Goal: Task Accomplishment & Management: Complete application form

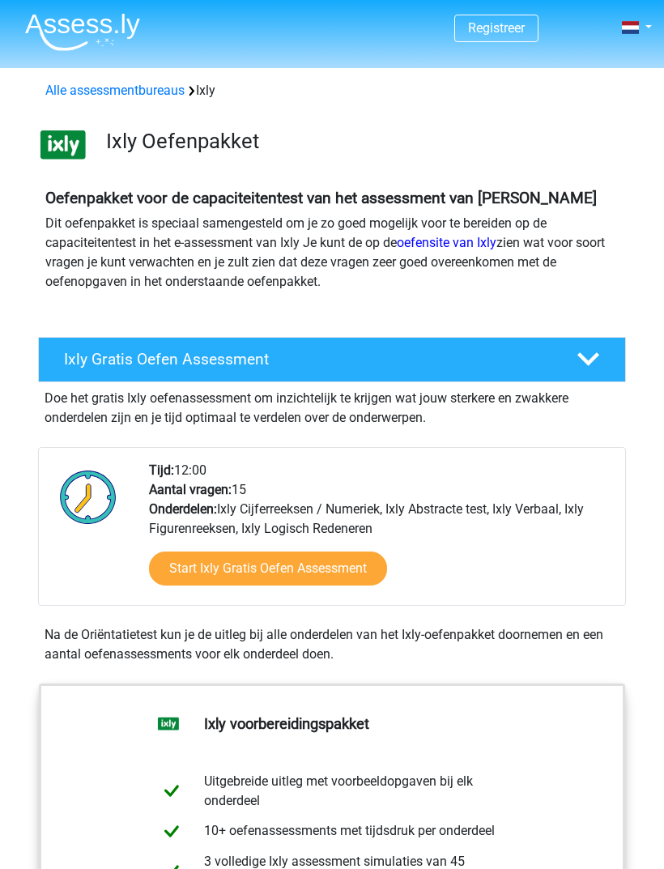
click at [288, 566] on link "Start Ixly Gratis Oefen Assessment" at bounding box center [268, 569] width 238 height 34
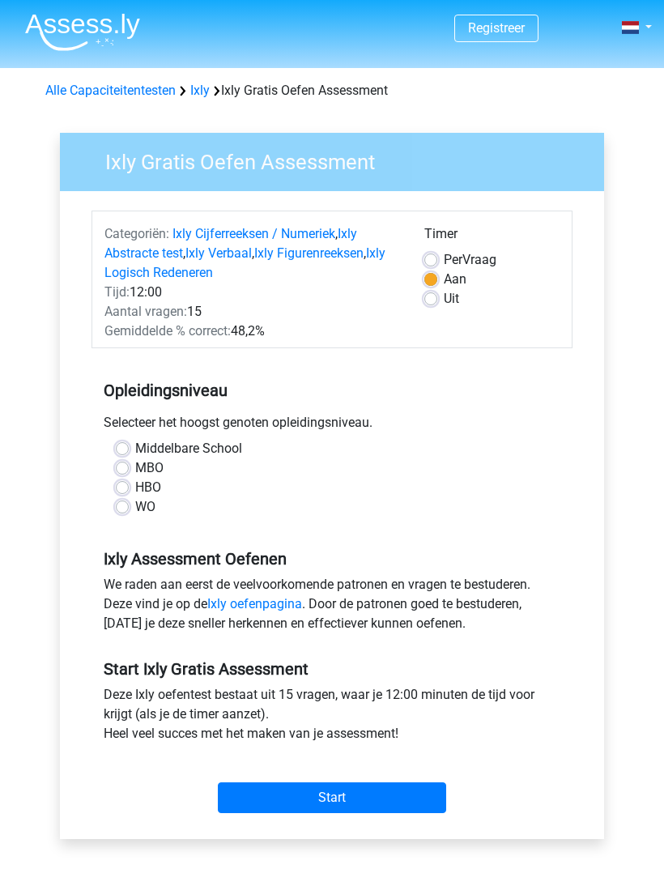
click at [172, 449] on label "Middelbare School" at bounding box center [188, 448] width 107 height 19
click at [129, 449] on input "Middelbare School" at bounding box center [122, 447] width 13 height 16
radio input "true"
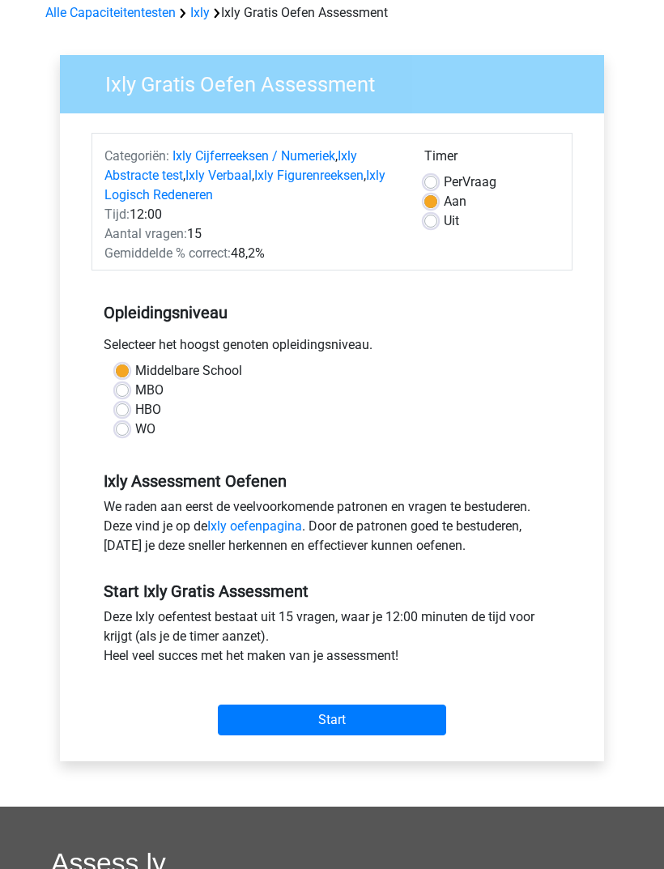
scroll to position [97, 0]
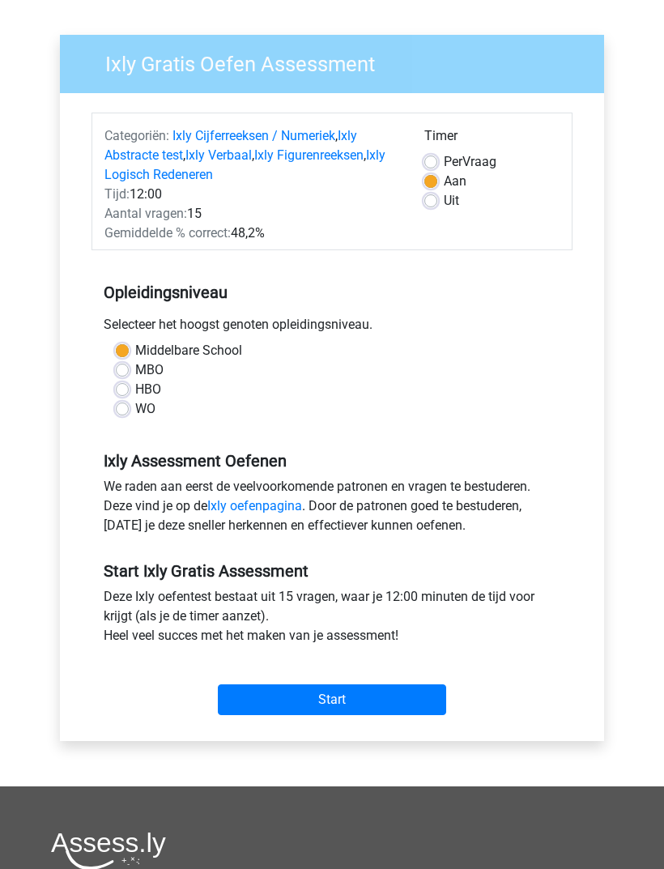
click at [345, 696] on input "Start" at bounding box center [332, 700] width 228 height 31
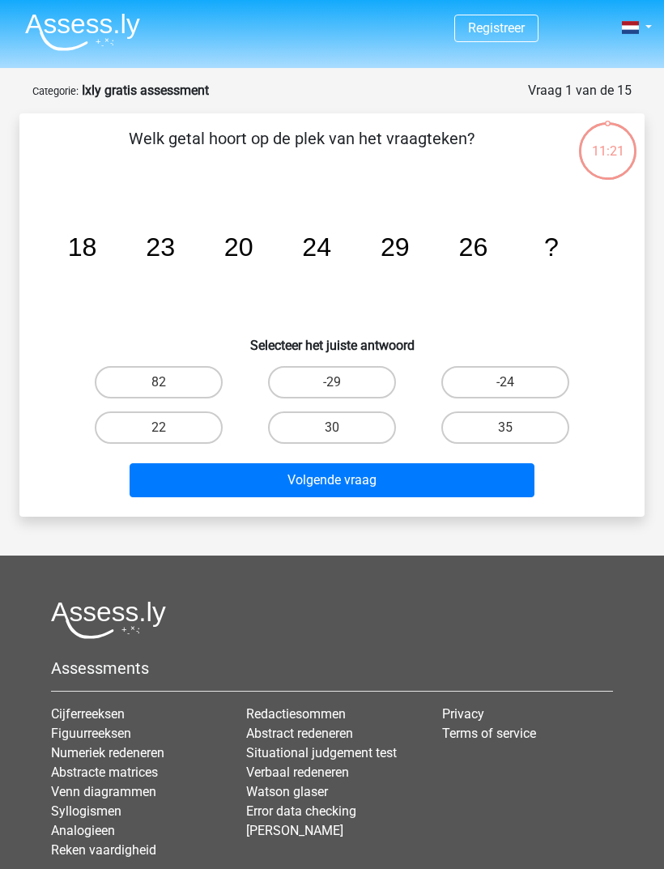
click at [496, 424] on label "35" at bounding box center [505, 428] width 128 height 32
click at [505, 428] on input "35" at bounding box center [510, 433] width 11 height 11
radio input "true"
click at [350, 479] on button "Volgende vraag" at bounding box center [333, 480] width 406 height 34
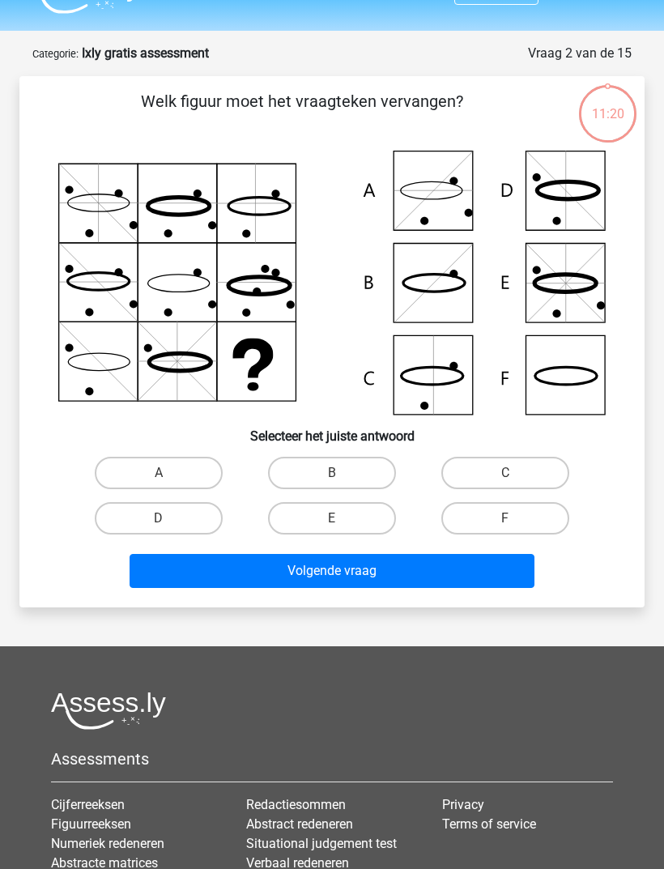
scroll to position [81, 0]
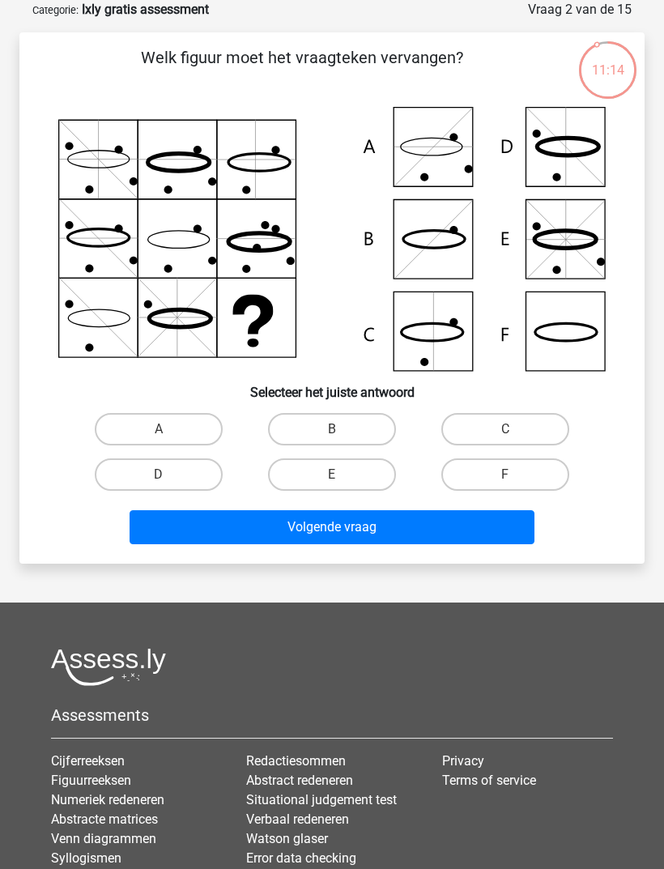
click at [573, 336] on icon at bounding box center [332, 239] width 548 height 265
click at [512, 484] on input "F" at bounding box center [510, 480] width 11 height 11
radio input "true"
click at [387, 526] on button "Volgende vraag" at bounding box center [333, 527] width 406 height 34
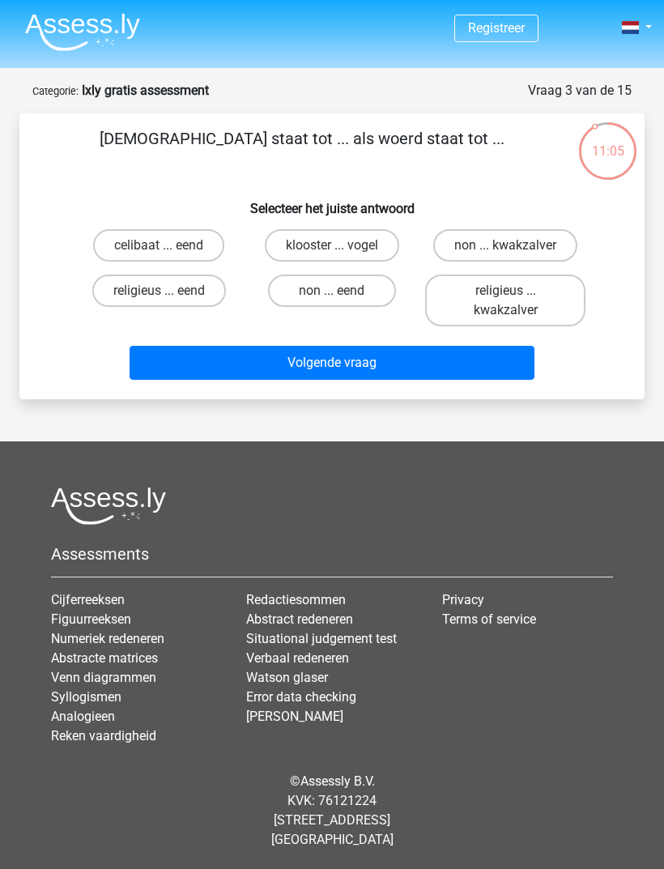
click at [340, 291] on input "non ... eend" at bounding box center [337, 296] width 11 height 11
radio input "true"
click at [360, 346] on button "Volgende vraag" at bounding box center [333, 363] width 406 height 34
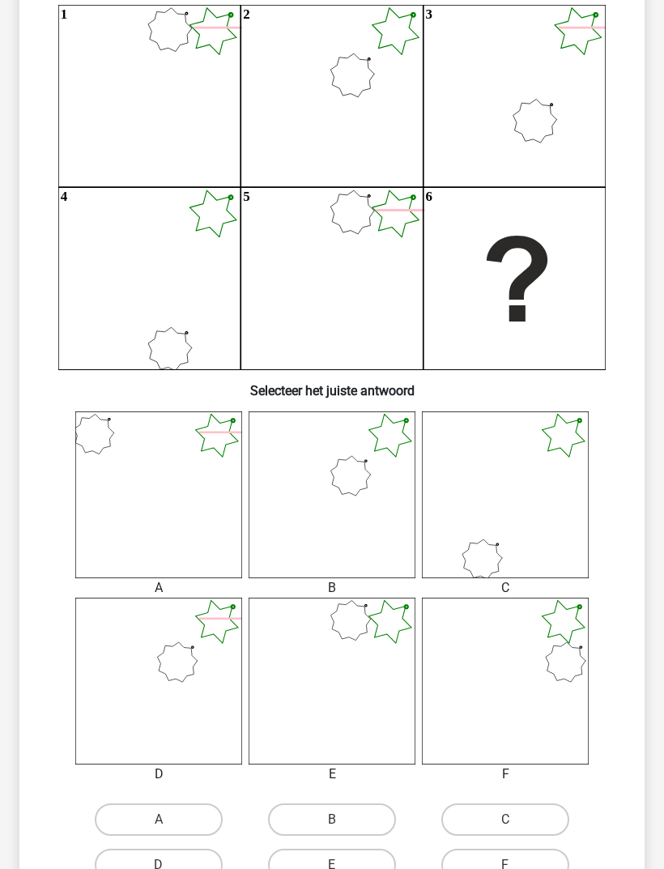
scroll to position [182, 0]
click at [345, 499] on icon at bounding box center [332, 495] width 167 height 167
click at [351, 817] on label "B" at bounding box center [332, 820] width 128 height 32
click at [343, 821] on input "B" at bounding box center [337, 826] width 11 height 11
radio input "true"
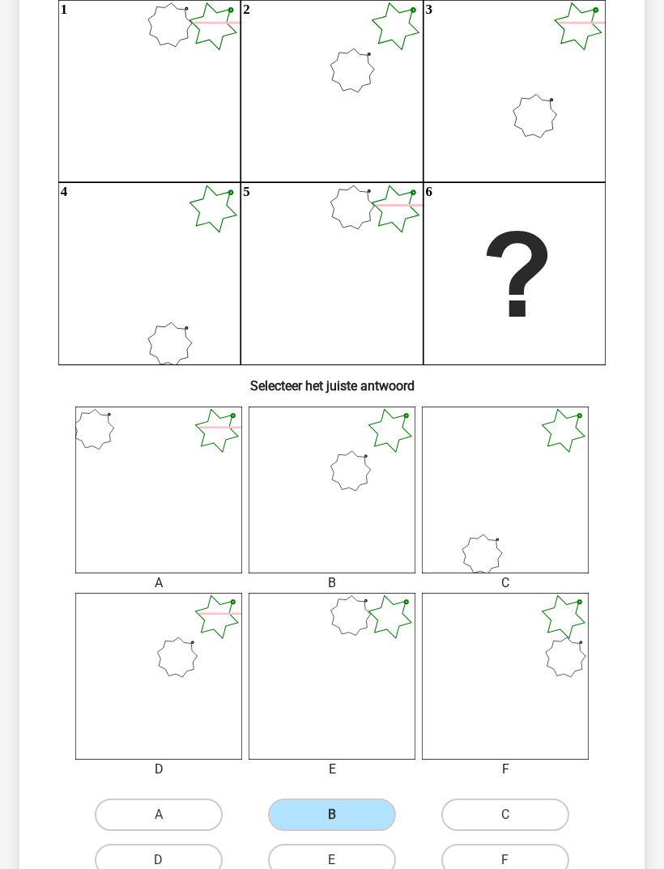
scroll to position [189, 0]
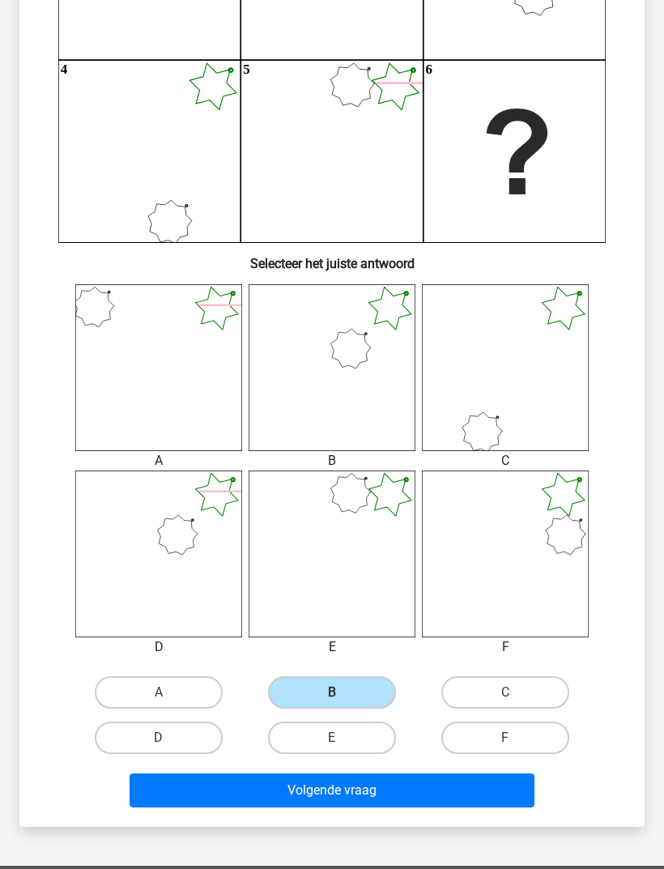
click at [348, 789] on button "Volgende vraag" at bounding box center [333, 791] width 406 height 34
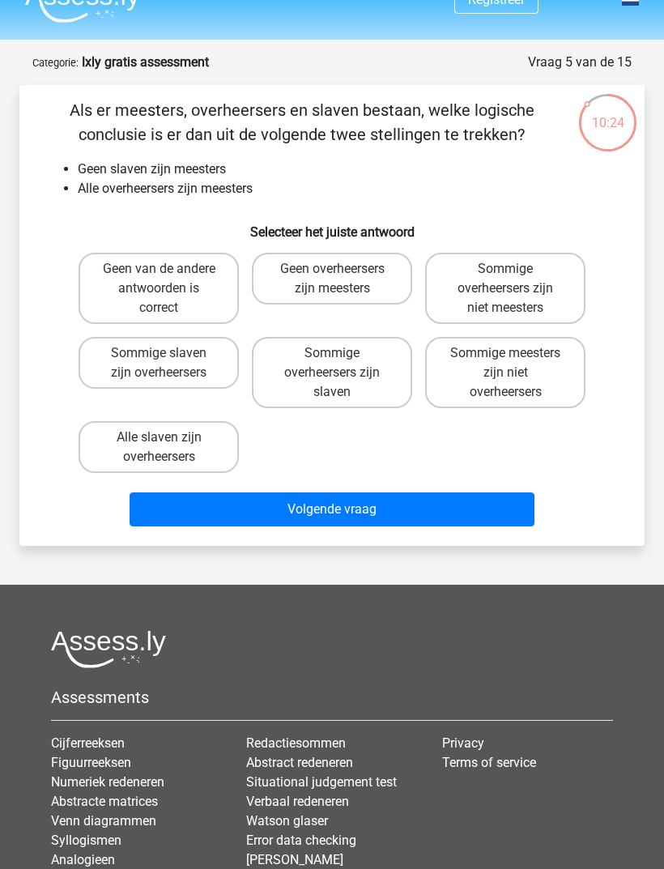
scroll to position [32, 0]
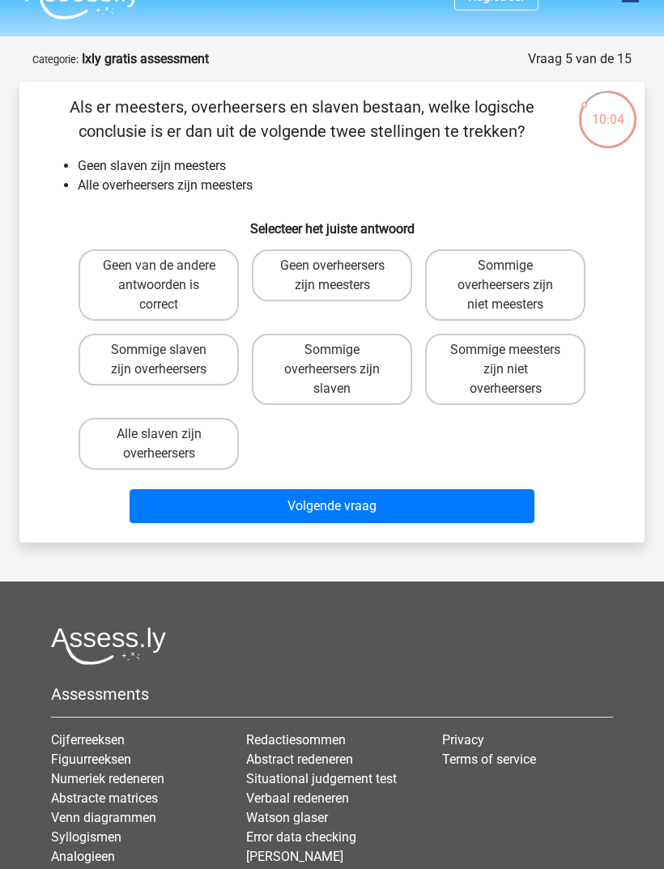
click at [146, 282] on label "Geen van de andere antwoorden is correct" at bounding box center [159, 285] width 160 height 71
click at [159, 276] on input "Geen van de andere antwoorden is correct" at bounding box center [164, 271] width 11 height 11
radio input "true"
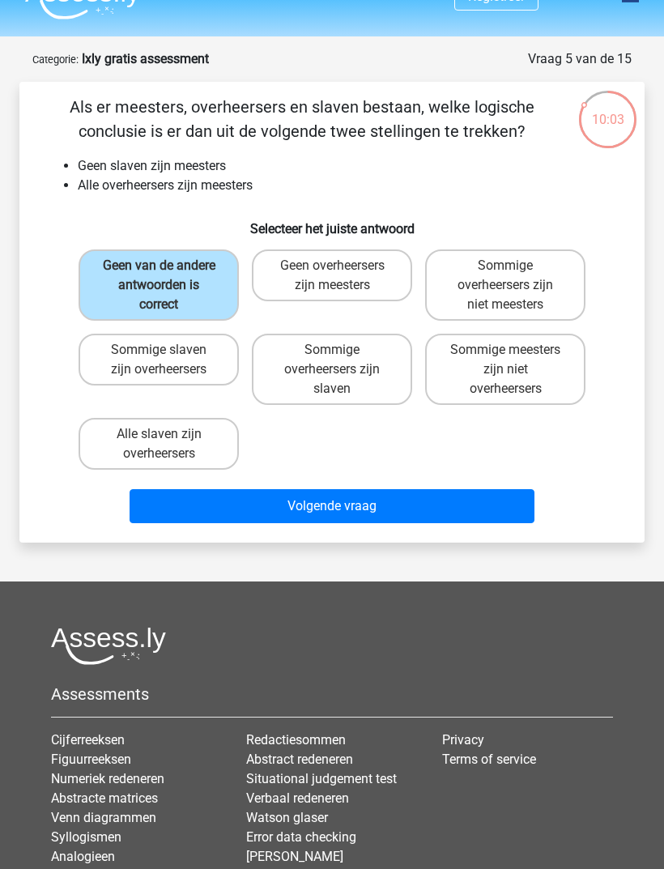
click at [365, 499] on button "Volgende vraag" at bounding box center [333, 506] width 406 height 34
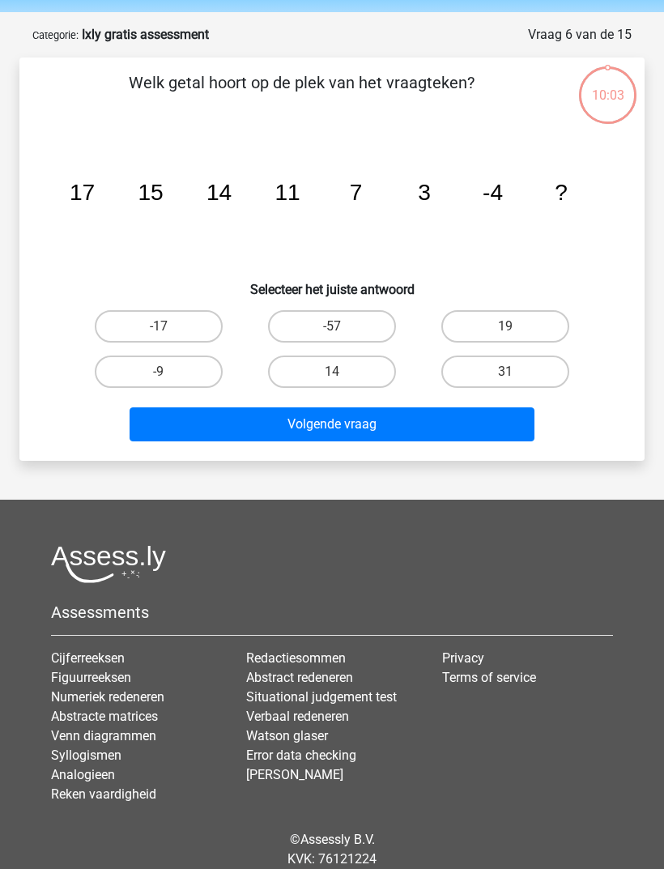
scroll to position [81, 0]
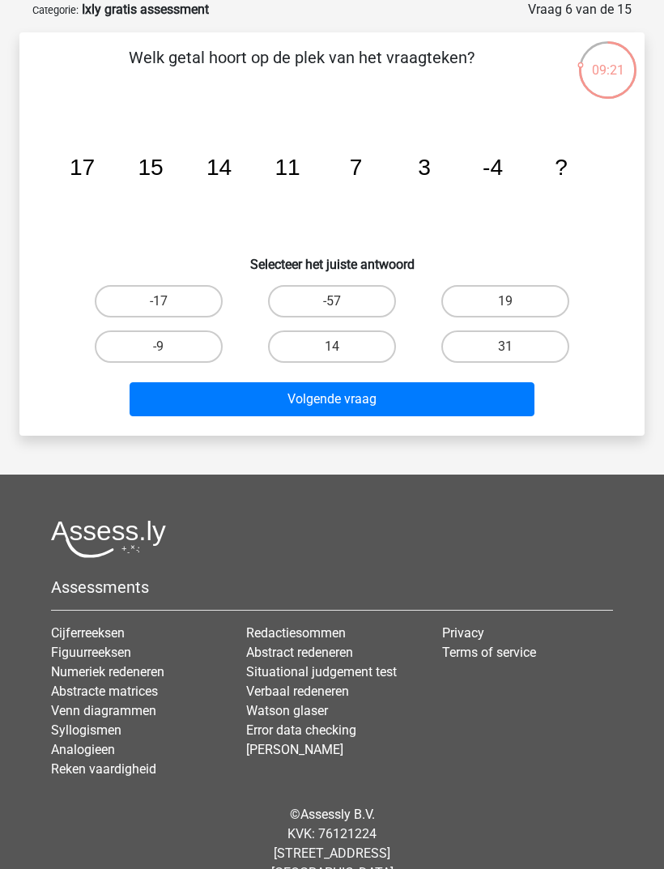
click at [170, 300] on label "-17" at bounding box center [159, 301] width 128 height 32
click at [169, 301] on input "-17" at bounding box center [164, 306] width 11 height 11
radio input "true"
click at [368, 396] on button "Volgende vraag" at bounding box center [333, 399] width 406 height 34
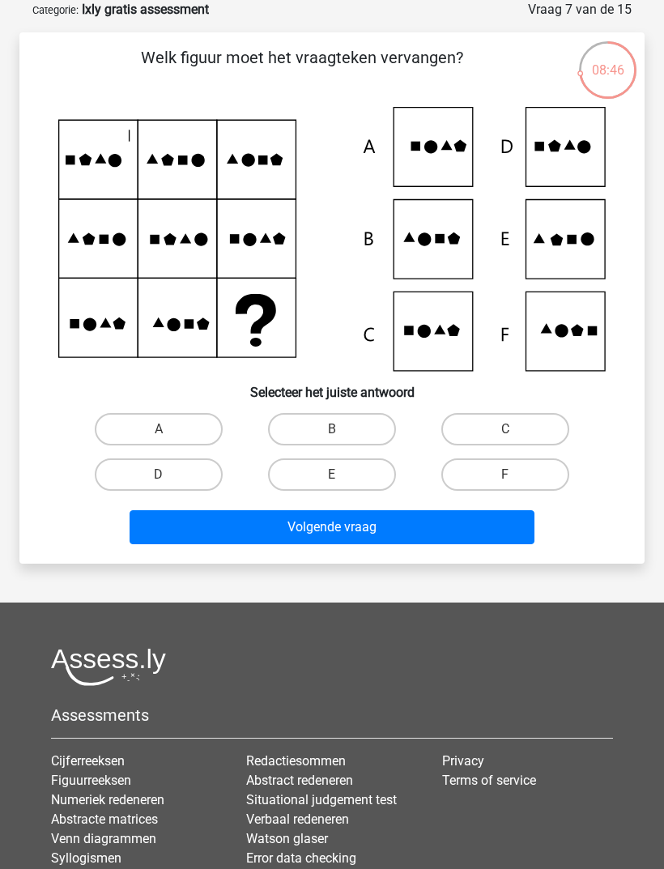
click at [575, 239] on icon at bounding box center [572, 240] width 10 height 10
click at [572, 251] on icon at bounding box center [332, 239] width 548 height 265
click at [343, 471] on label "E" at bounding box center [332, 475] width 128 height 32
click at [343, 475] on input "E" at bounding box center [337, 480] width 11 height 11
radio input "true"
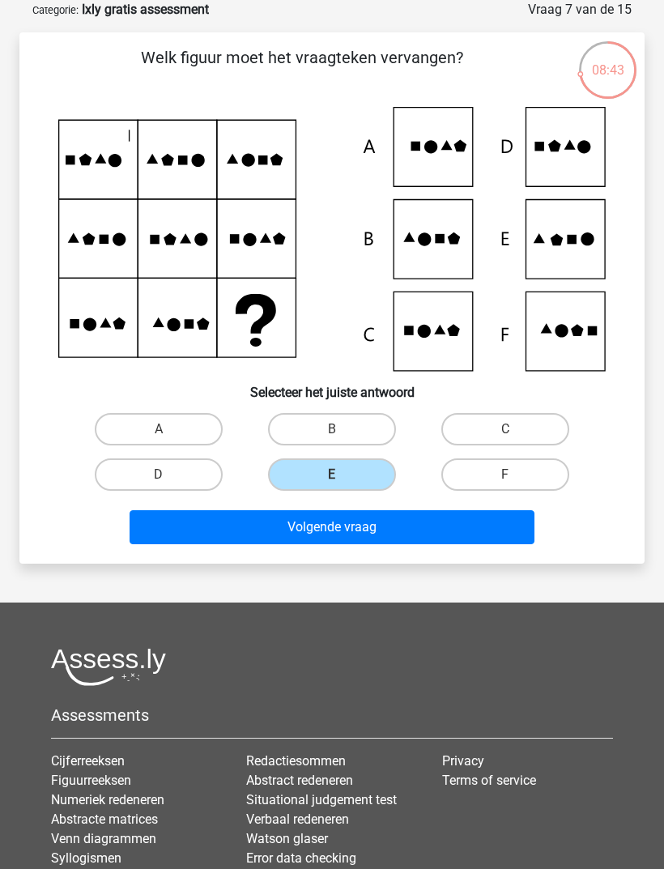
click at [372, 530] on button "Volgende vraag" at bounding box center [333, 527] width 406 height 34
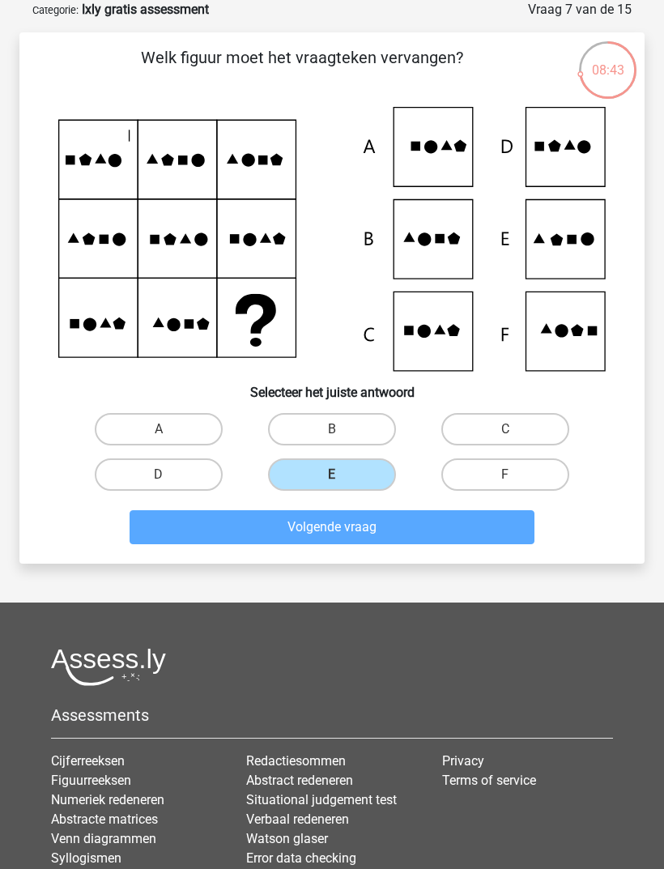
scroll to position [52, 0]
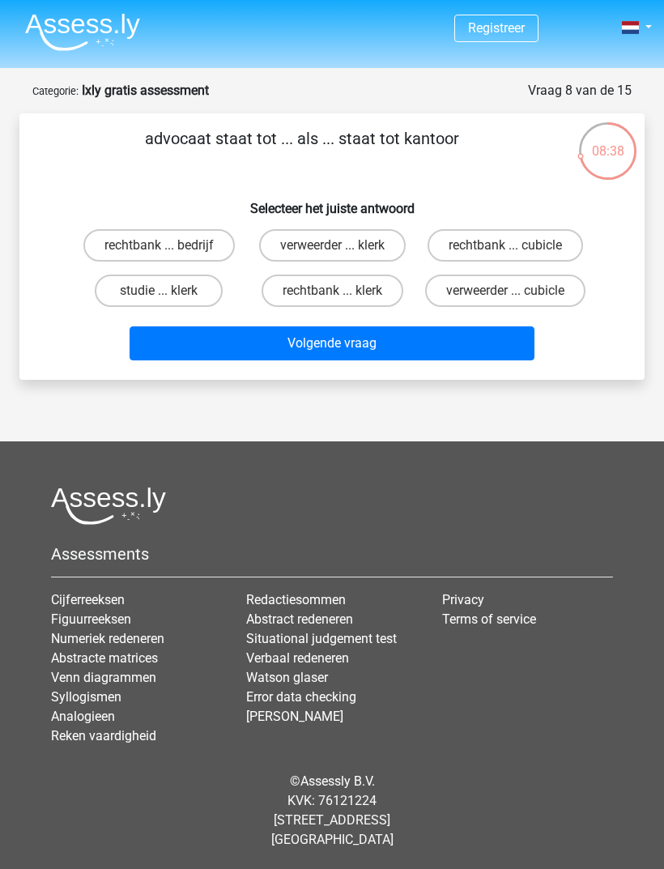
click at [346, 275] on label "rechtbank ... klerk" at bounding box center [333, 291] width 142 height 32
click at [343, 291] on input "rechtbank ... klerk" at bounding box center [337, 296] width 11 height 11
radio input "true"
click at [371, 326] on button "Volgende vraag" at bounding box center [333, 343] width 406 height 34
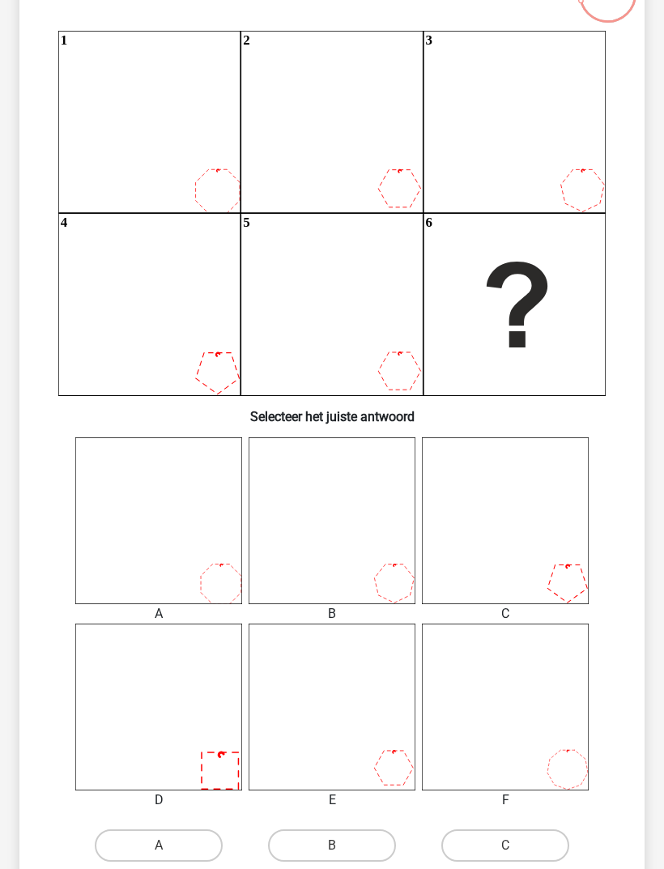
scroll to position [164, 0]
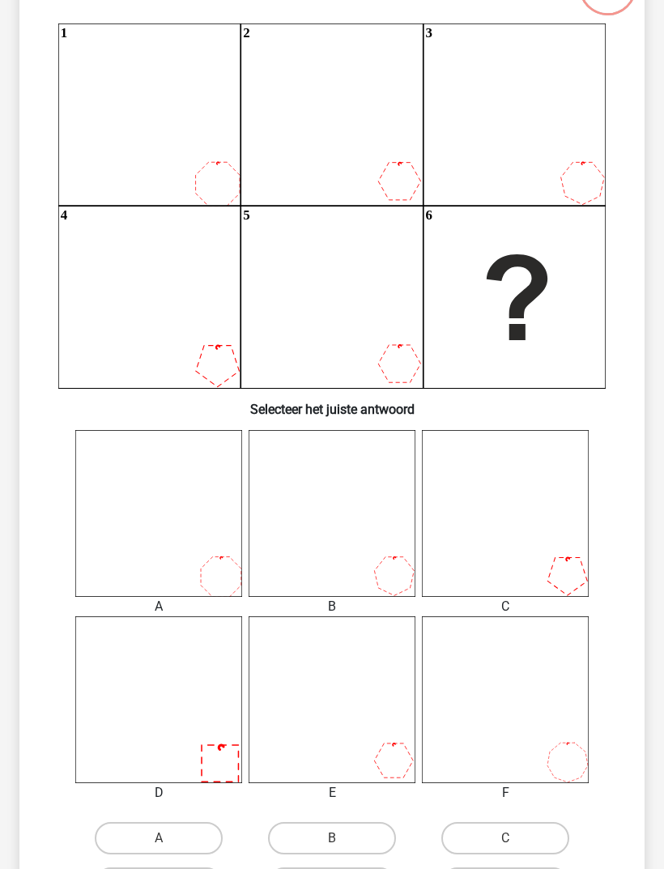
click at [517, 557] on icon at bounding box center [505, 513] width 167 height 167
click at [518, 841] on label "C" at bounding box center [505, 838] width 128 height 32
click at [516, 841] on input "C" at bounding box center [510, 843] width 11 height 11
radio input "true"
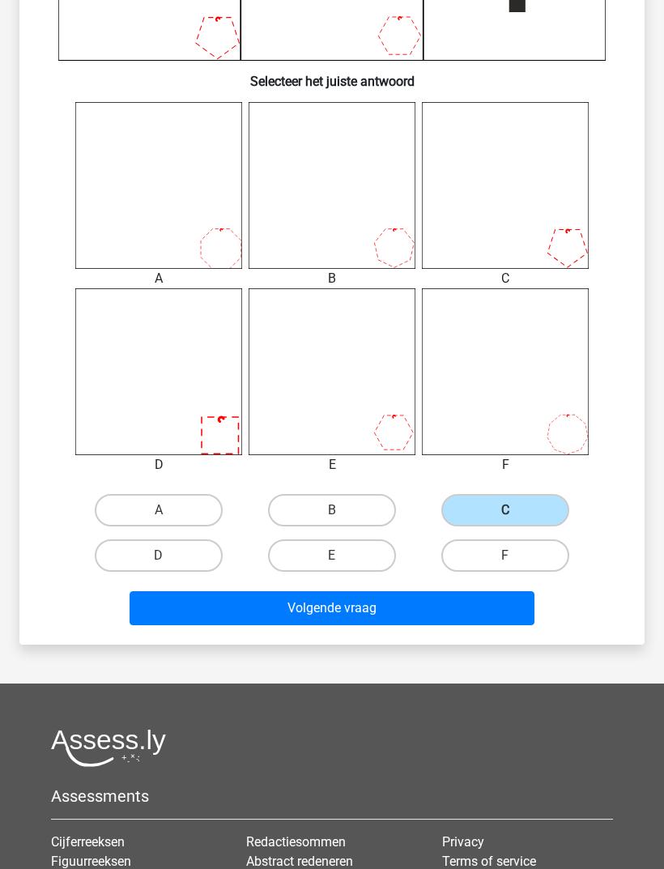
scroll to position [527, 0]
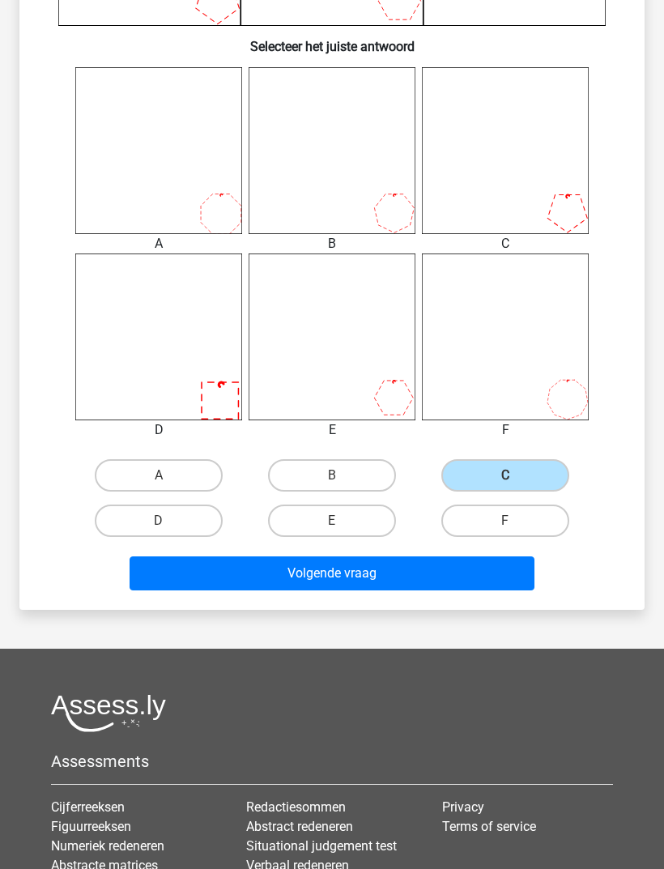
click at [373, 568] on button "Volgende vraag" at bounding box center [333, 574] width 406 height 34
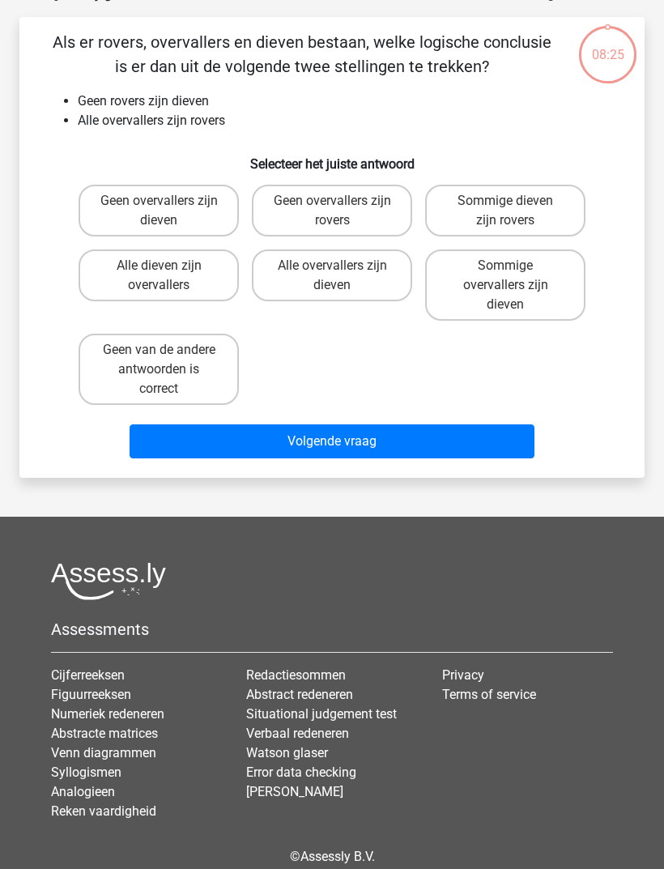
scroll to position [81, 0]
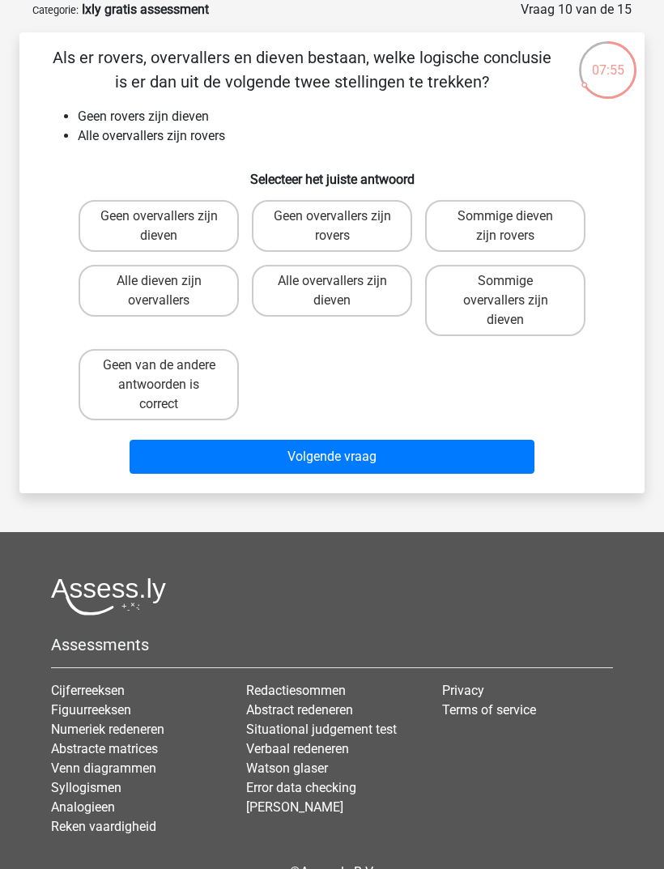
click at [170, 215] on label "Geen overvallers zijn dieven" at bounding box center [159, 226] width 160 height 52
click at [169, 216] on input "Geen overvallers zijn dieven" at bounding box center [164, 221] width 11 height 11
radio input "true"
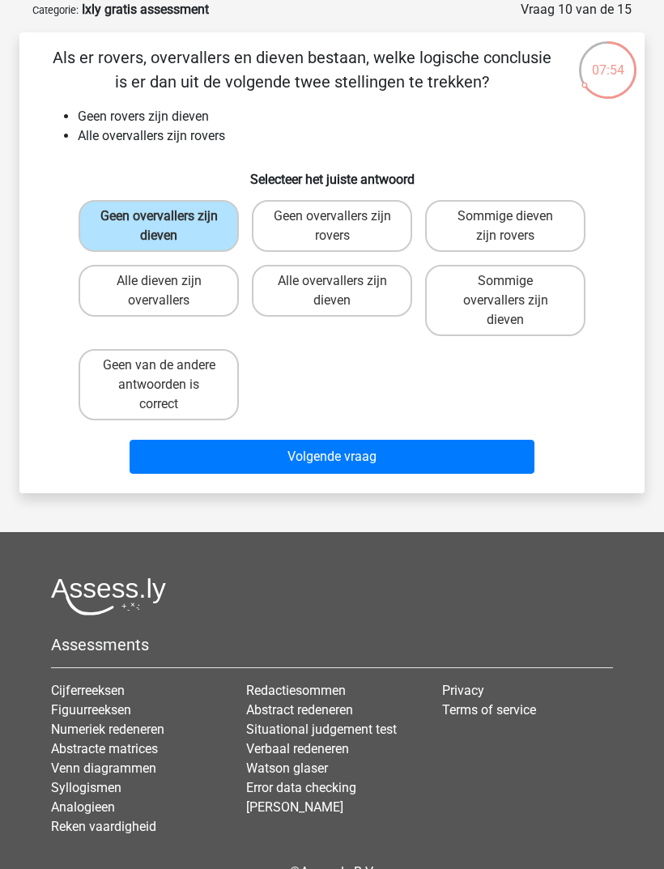
click at [336, 450] on button "Volgende vraag" at bounding box center [333, 457] width 406 height 34
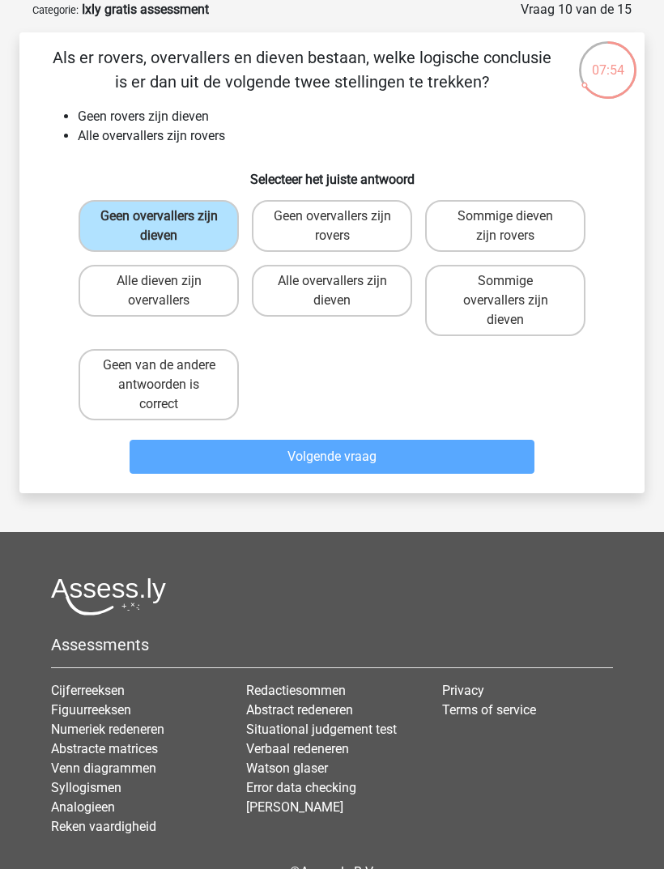
scroll to position [62, 0]
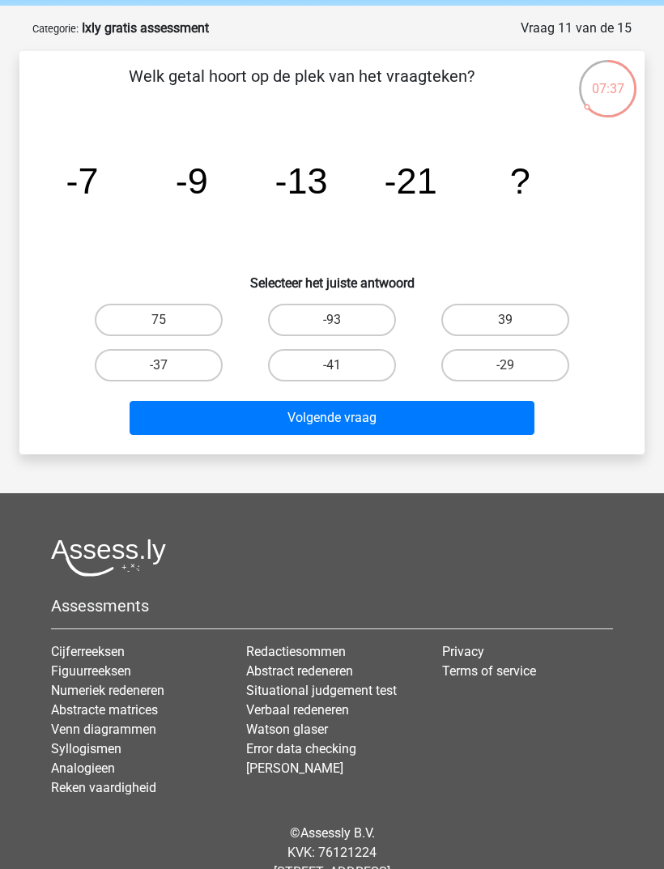
click at [173, 353] on label "-37" at bounding box center [159, 365] width 128 height 32
click at [169, 365] on input "-37" at bounding box center [164, 370] width 11 height 11
radio input "true"
click at [368, 416] on button "Volgende vraag" at bounding box center [333, 418] width 406 height 34
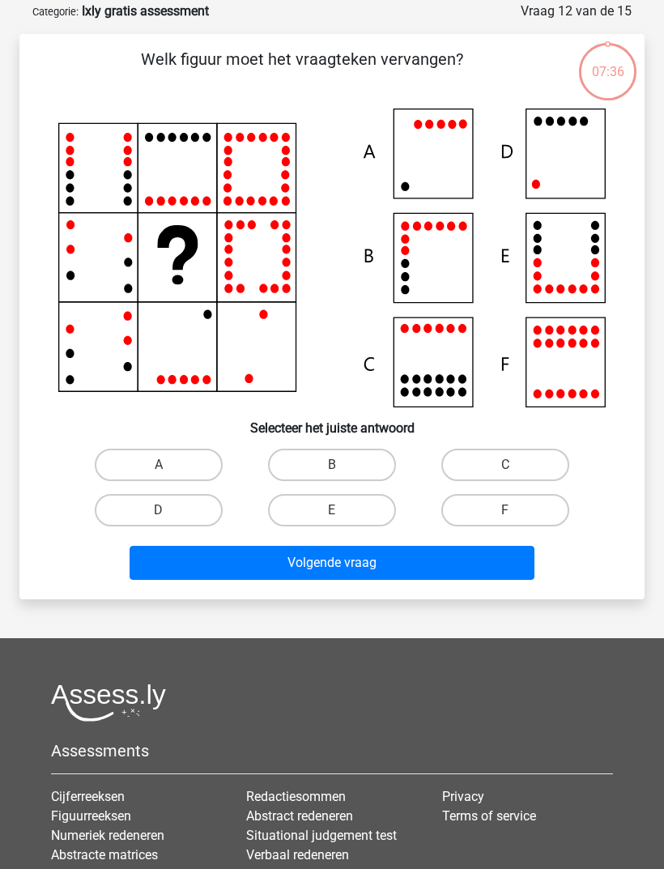
scroll to position [81, 0]
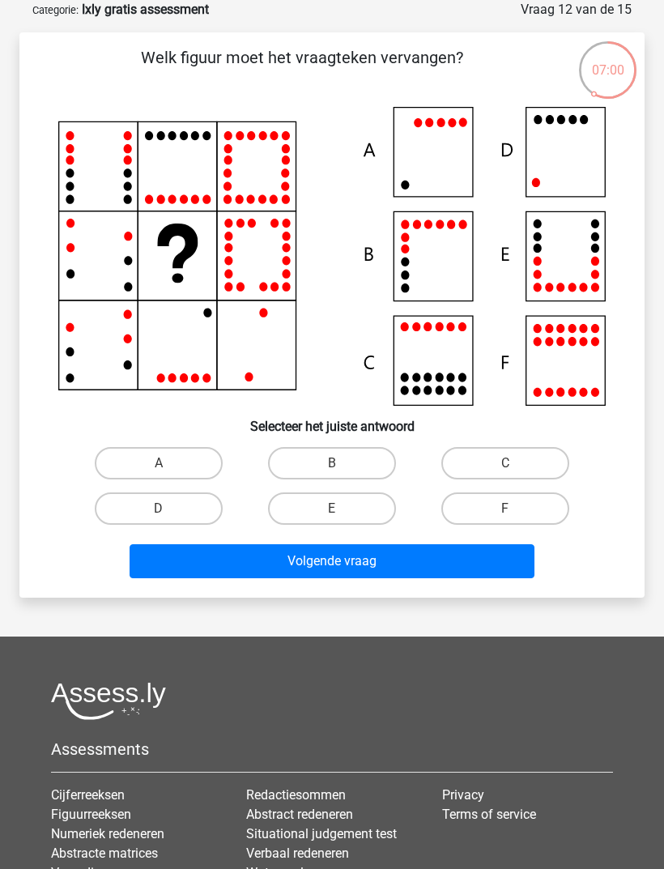
click at [569, 147] on icon at bounding box center [332, 256] width 548 height 299
click at [180, 513] on label "D" at bounding box center [159, 509] width 128 height 32
click at [169, 513] on input "D" at bounding box center [164, 514] width 11 height 11
radio input "true"
click at [382, 558] on button "Volgende vraag" at bounding box center [333, 561] width 406 height 34
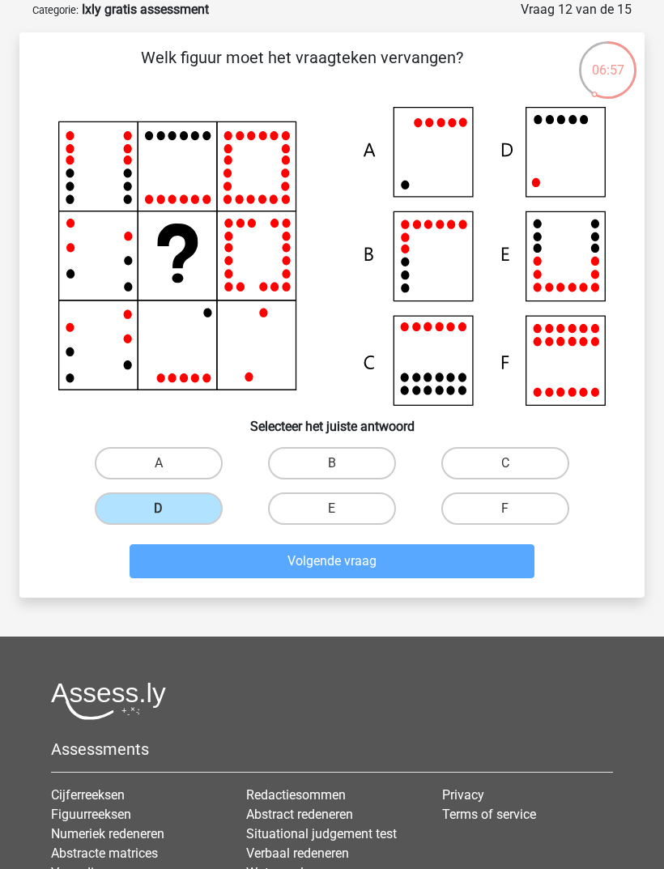
scroll to position [0, 0]
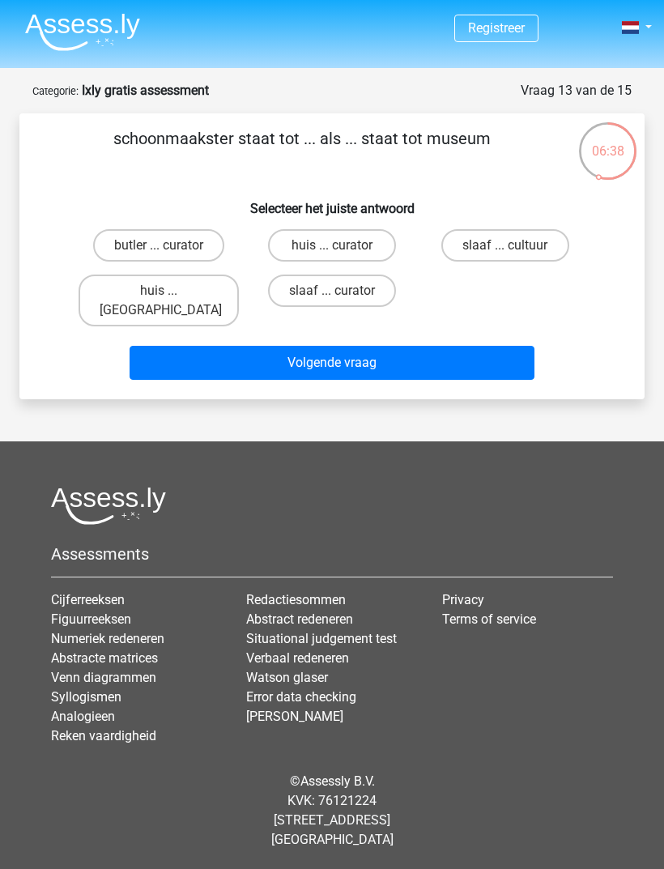
click at [347, 247] on label "huis ... curator" at bounding box center [332, 245] width 128 height 32
click at [343, 247] on input "huis ... curator" at bounding box center [337, 250] width 11 height 11
radio input "true"
click at [369, 346] on button "Volgende vraag" at bounding box center [333, 363] width 406 height 34
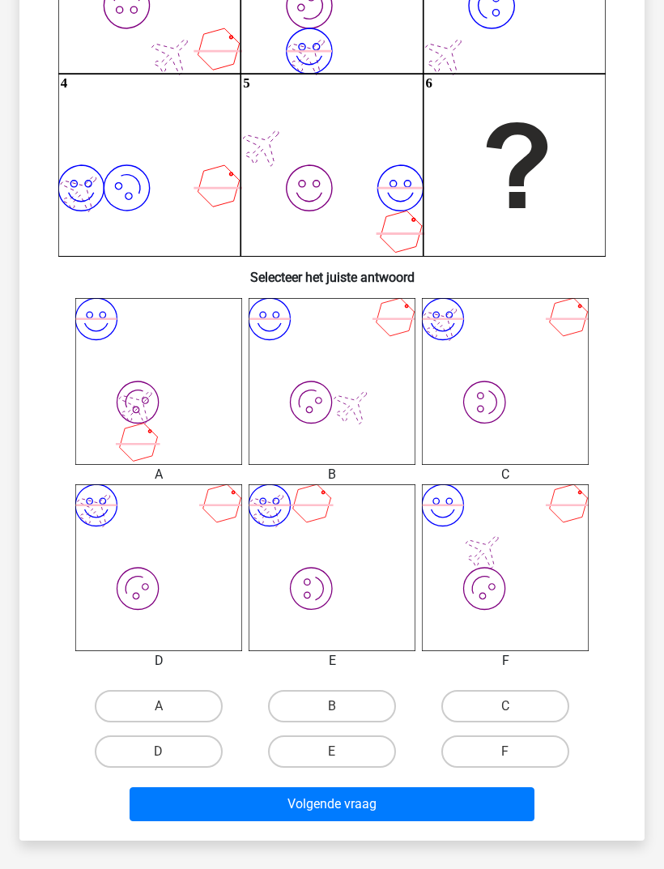
scroll to position [296, 0]
click at [179, 757] on label "D" at bounding box center [159, 752] width 128 height 32
click at [169, 757] on input "D" at bounding box center [164, 757] width 11 height 11
radio input "true"
click at [374, 800] on button "Volgende vraag" at bounding box center [333, 804] width 406 height 34
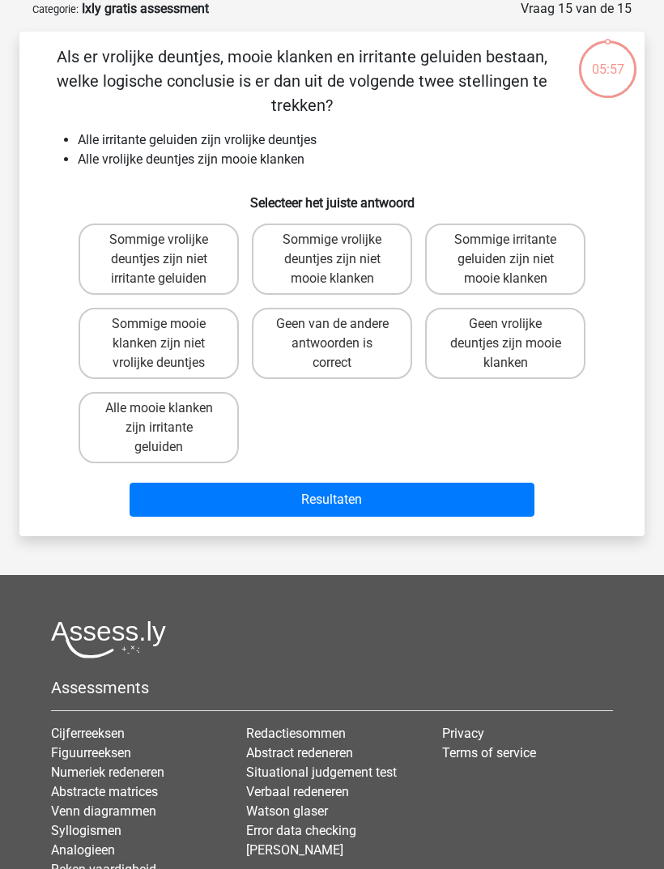
scroll to position [81, 0]
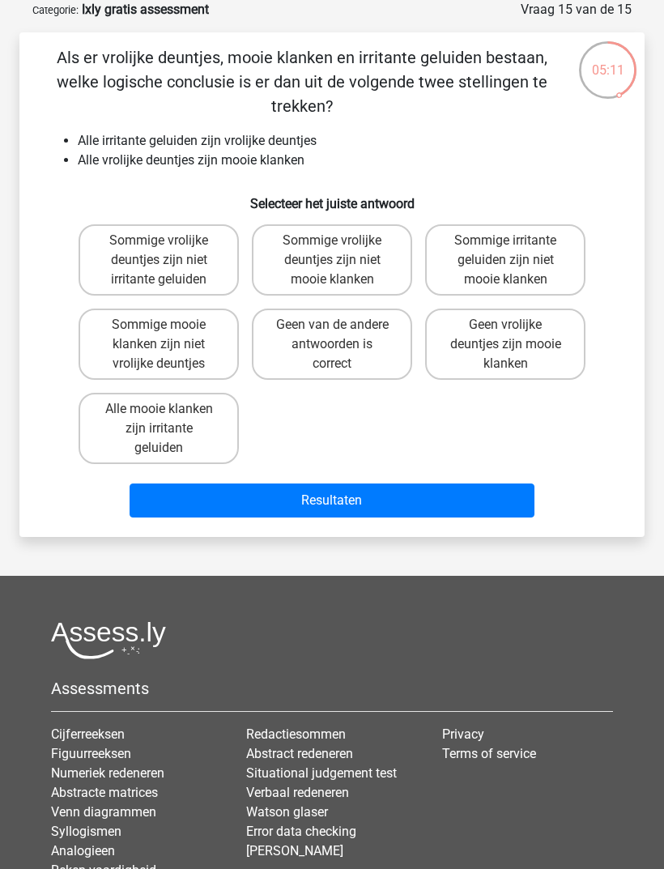
click at [334, 337] on label "Geen van de andere antwoorden is correct" at bounding box center [332, 344] width 160 height 71
click at [334, 335] on input "Geen van de andere antwoorden is correct" at bounding box center [337, 330] width 11 height 11
radio input "true"
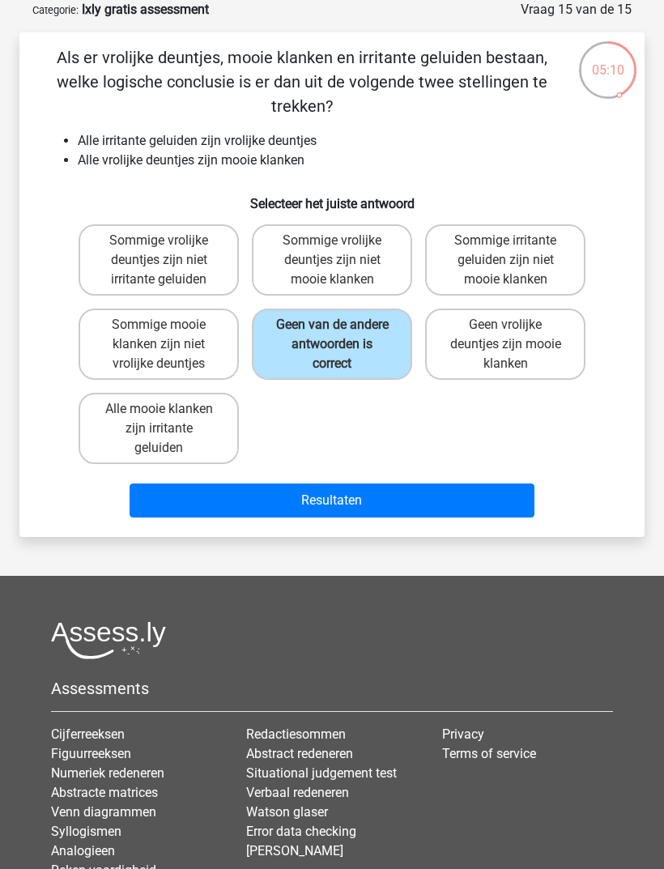
click at [356, 490] on button "Resultaten" at bounding box center [333, 501] width 406 height 34
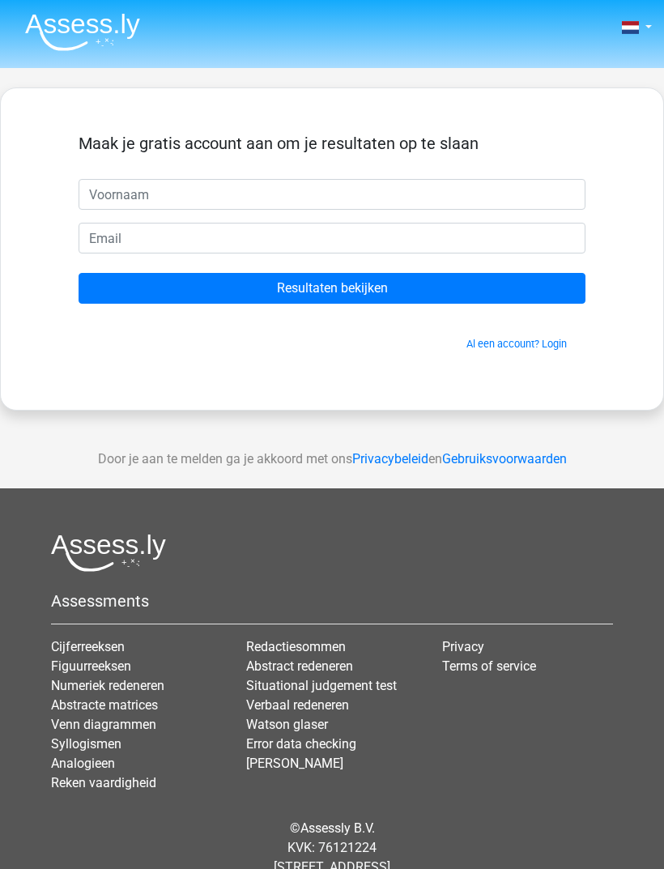
click at [366, 285] on input "Resultaten bekijken" at bounding box center [332, 288] width 507 height 31
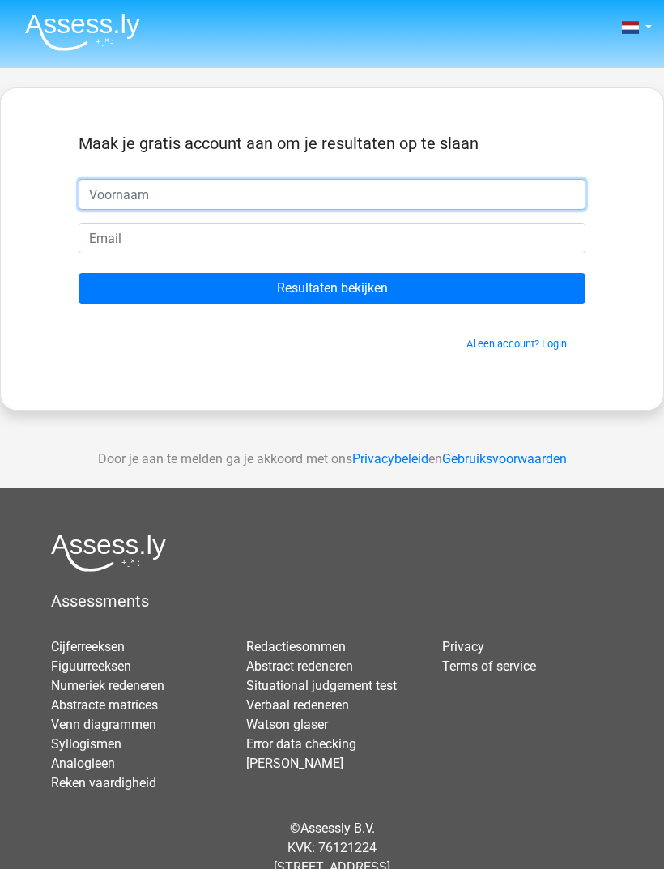
click at [183, 201] on input "text" at bounding box center [332, 194] width 507 height 31
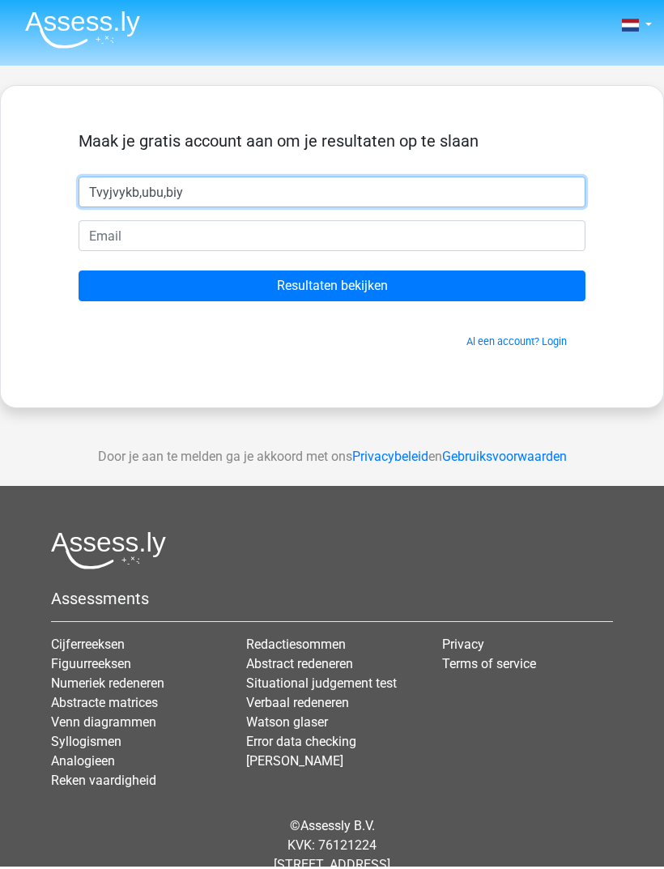
type input "Tvyjvykb,ubu,biy"
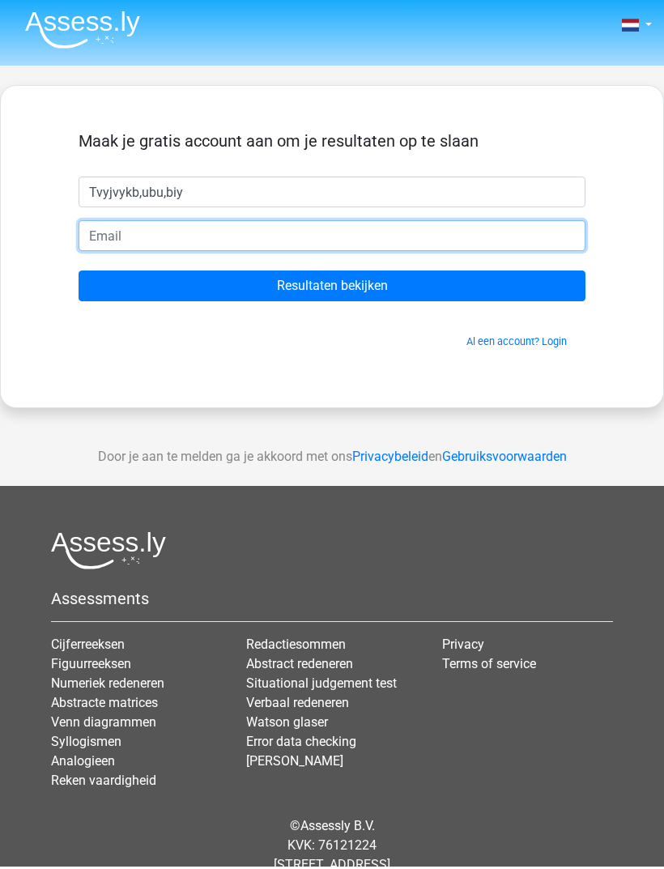
click at [293, 245] on input "email" at bounding box center [332, 238] width 507 height 31
type input "jansen@gmail.com"
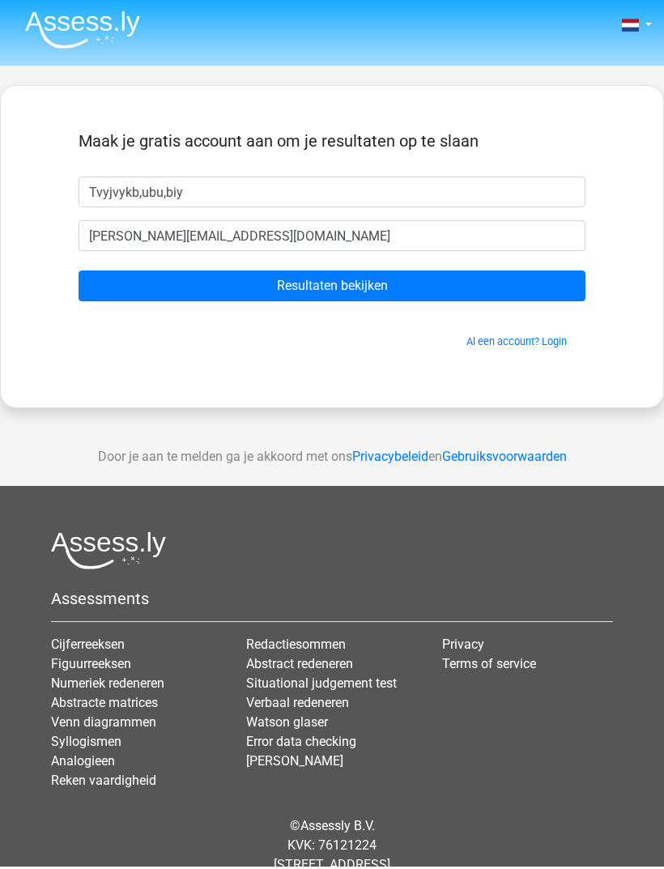
click at [343, 279] on input "Resultaten bekijken" at bounding box center [332, 288] width 507 height 31
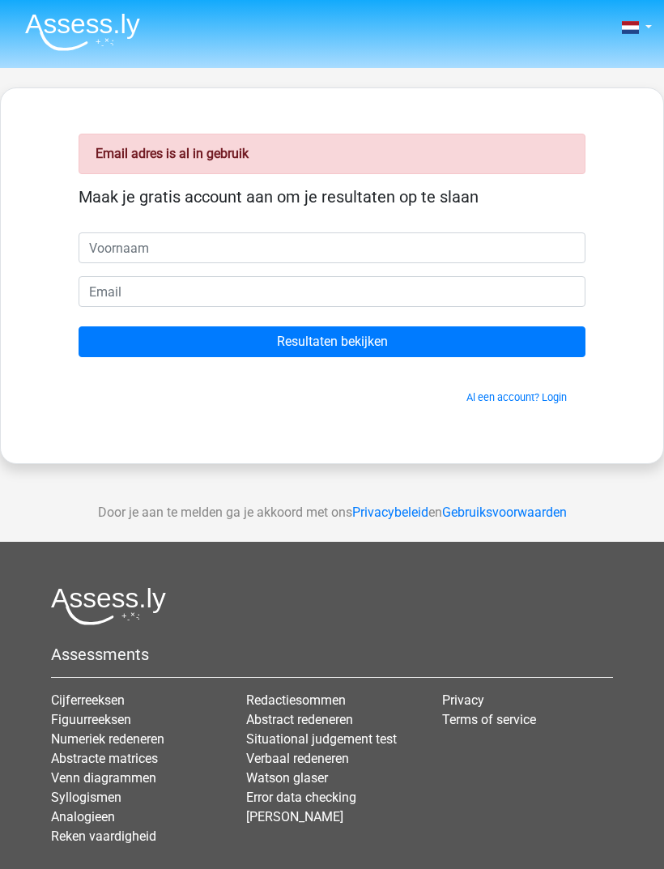
click at [210, 245] on input "text" at bounding box center [332, 247] width 507 height 31
type input "Ubububu"
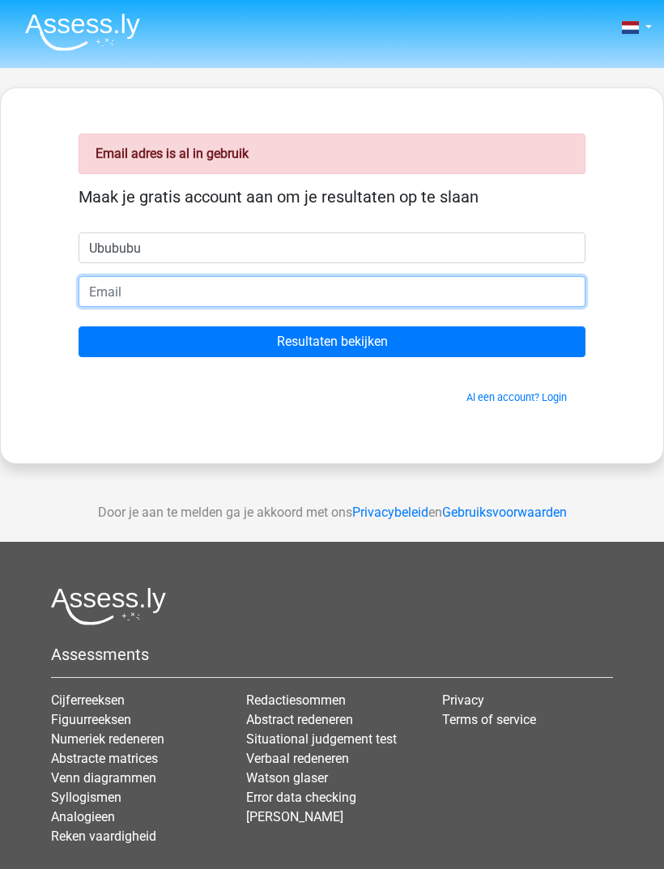
click at [201, 296] on input "email" at bounding box center [332, 291] width 507 height 31
type input "[EMAIL_ADDRESS][DOMAIN_NAME]"
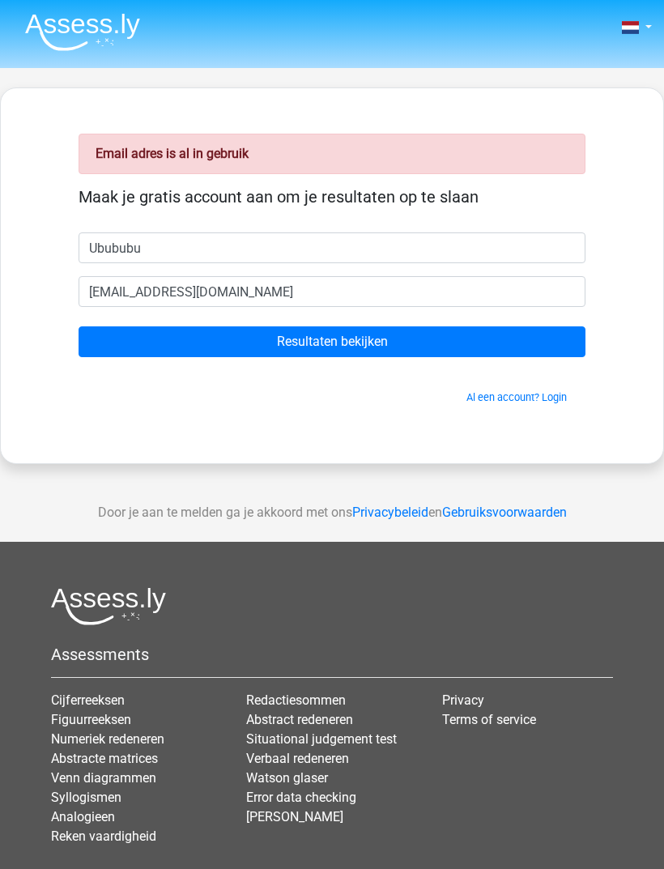
click at [358, 339] on input "Resultaten bekijken" at bounding box center [332, 341] width 507 height 31
